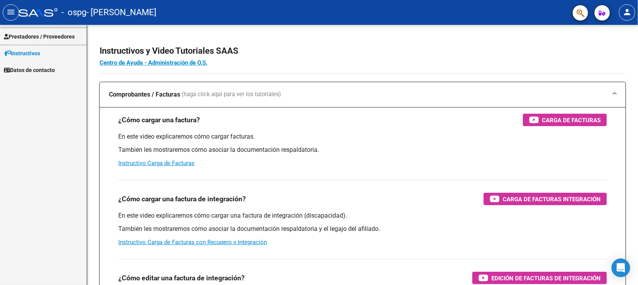
click at [71, 38] on span "Prestadores / Proveedores" at bounding box center [39, 36] width 71 height 9
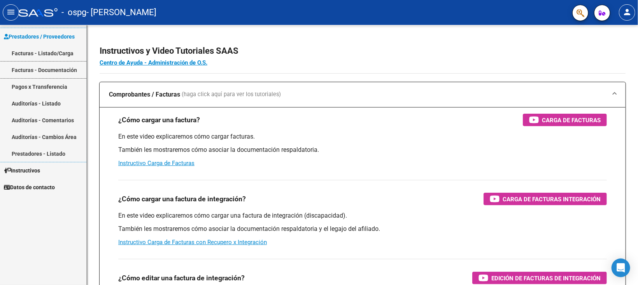
click at [65, 74] on link "Facturas - Documentación" at bounding box center [43, 69] width 87 height 17
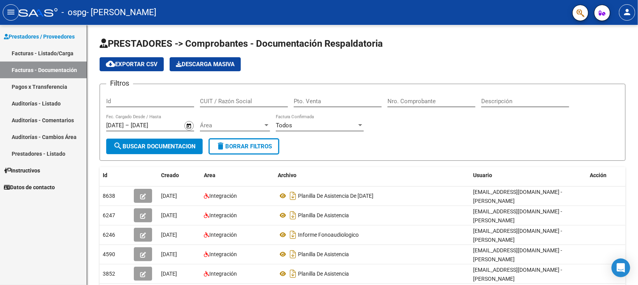
click at [38, 239] on div "Prestadores / Proveedores Facturas - Listado/Carga Facturas - Documentación Pag…" at bounding box center [43, 155] width 87 height 260
click at [34, 227] on div "Prestadores / Proveedores Facturas - Listado/Carga Facturas - Documentación Pag…" at bounding box center [43, 155] width 87 height 260
click at [59, 33] on span "Prestadores / Proveedores" at bounding box center [39, 36] width 71 height 9
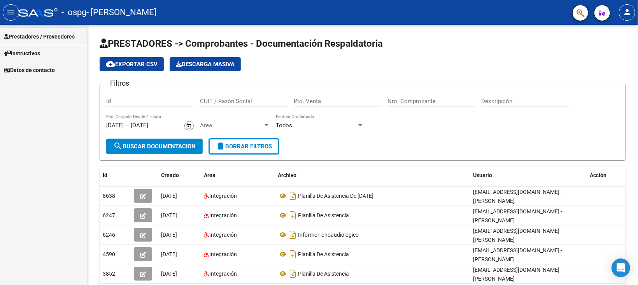
click at [45, 28] on link "Prestadores / Proveedores" at bounding box center [43, 36] width 87 height 17
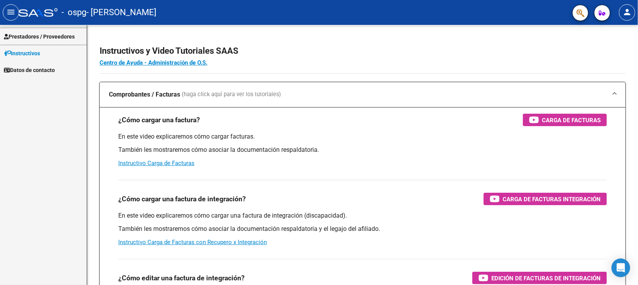
click at [32, 30] on link "Prestadores / Proveedores" at bounding box center [43, 36] width 87 height 17
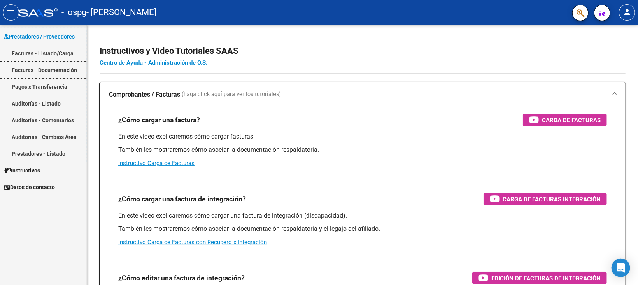
click at [28, 68] on link "Facturas - Documentación" at bounding box center [43, 69] width 87 height 17
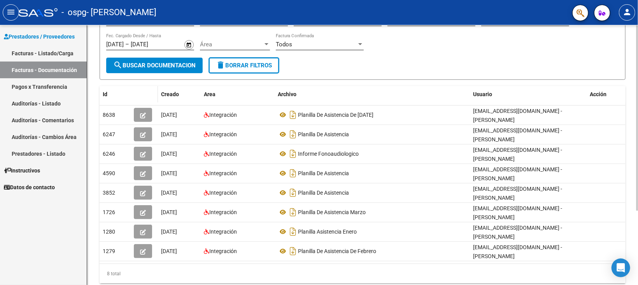
scroll to position [103, 0]
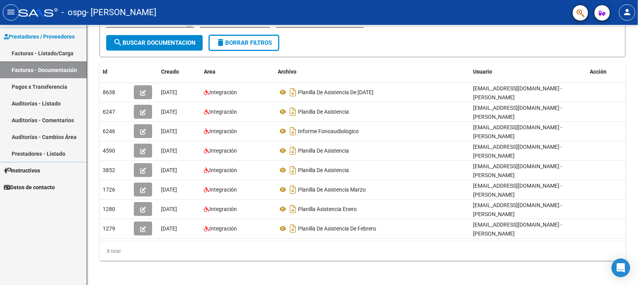
click at [56, 54] on link "Facturas - Listado/Carga" at bounding box center [43, 53] width 87 height 17
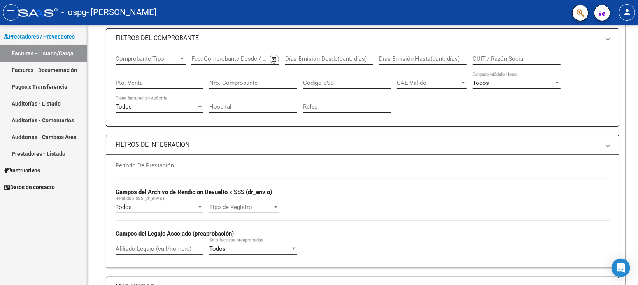
click at [56, 54] on link "Facturas - Listado/Carga" at bounding box center [43, 53] width 87 height 17
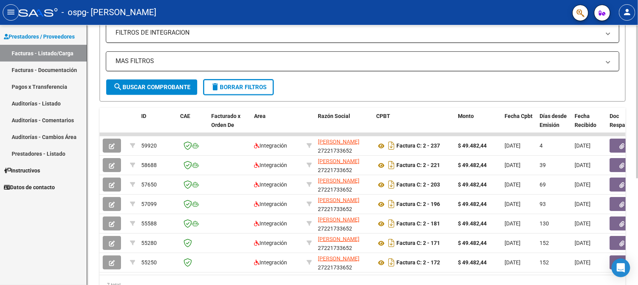
scroll to position [122, 0]
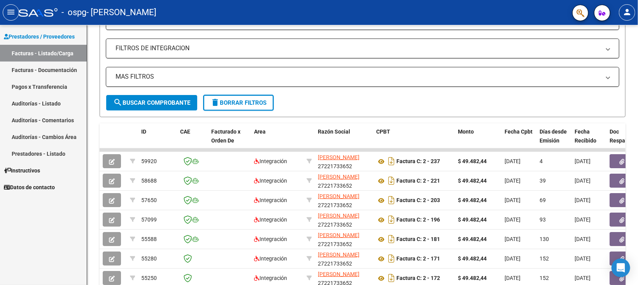
click at [58, 246] on div "Prestadores / Proveedores Facturas - Listado/Carga Facturas - Documentación Pag…" at bounding box center [43, 155] width 87 height 260
click at [52, 31] on link "Prestadores / Proveedores" at bounding box center [43, 36] width 87 height 17
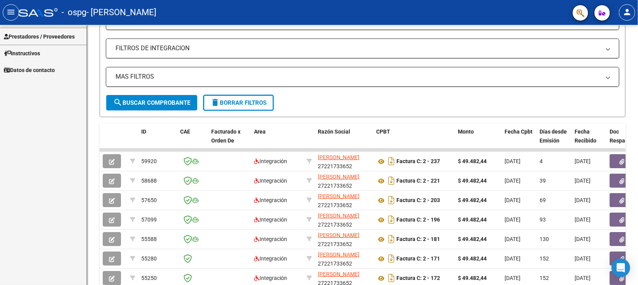
click at [53, 37] on span "Prestadores / Proveedores" at bounding box center [39, 36] width 71 height 9
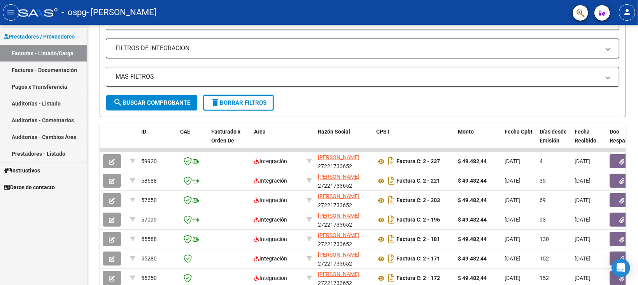
click at [60, 37] on span "Prestadores / Proveedores" at bounding box center [39, 36] width 71 height 9
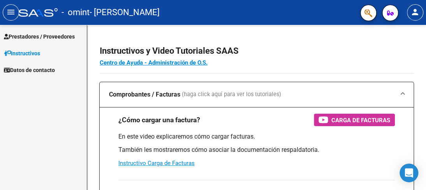
scroll to position [39, 0]
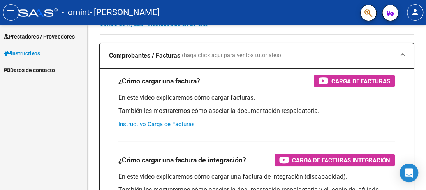
click at [37, 38] on span "Prestadores / Proveedores" at bounding box center [39, 36] width 71 height 9
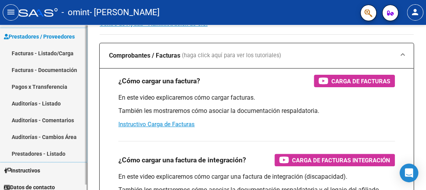
click at [37, 38] on span "Prestadores / Proveedores" at bounding box center [39, 36] width 71 height 9
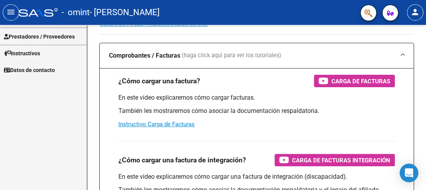
click at [37, 38] on span "Prestadores / Proveedores" at bounding box center [39, 36] width 71 height 9
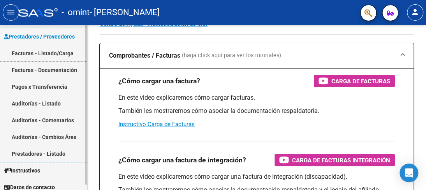
click at [44, 56] on link "Facturas - Listado/Carga" at bounding box center [43, 53] width 87 height 17
click at [44, 53] on link "Facturas - Listado/Carga" at bounding box center [43, 53] width 87 height 17
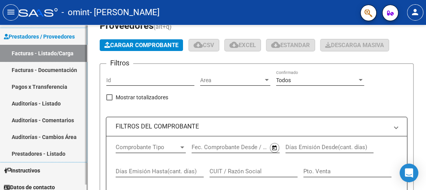
click at [44, 53] on link "Facturas - Listado/Carga" at bounding box center [43, 53] width 87 height 17
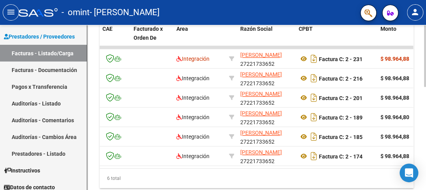
scroll to position [235, 0]
